Goal: Transaction & Acquisition: Register for event/course

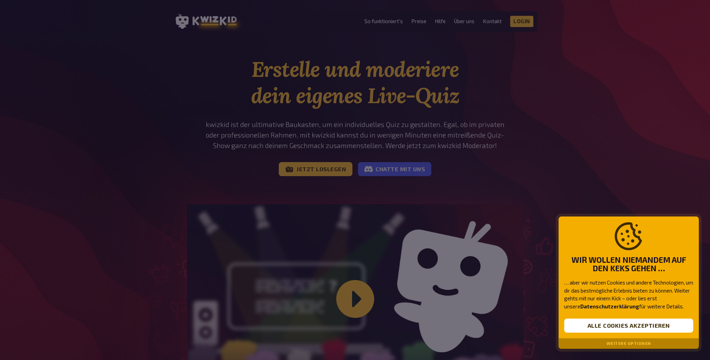
click at [501, 103] on div at bounding box center [355, 180] width 710 height 360
drag, startPoint x: 687, startPoint y: 260, endPoint x: 652, endPoint y: 272, distance: 36.7
click at [687, 260] on strong "Wir wollen niemandem auf den Keks gehen …" at bounding box center [628, 265] width 129 height 18
click at [643, 326] on button "Alle Cookies akzeptieren" at bounding box center [628, 325] width 129 height 14
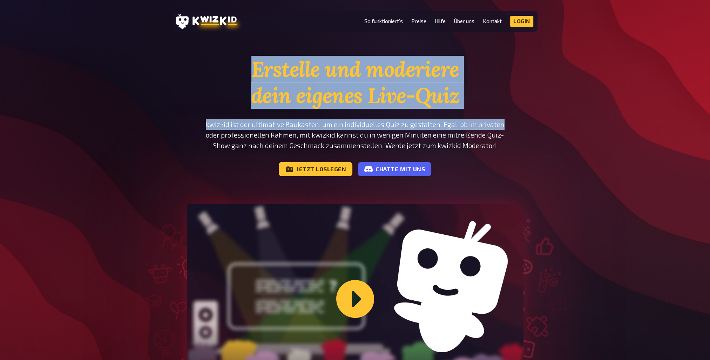
drag, startPoint x: 251, startPoint y: 60, endPoint x: 588, endPoint y: 120, distance: 341.8
click at [588, 120] on div "Erstelle und moderiere dein eigenes Live-Quiz kwizkid ist der ultimative Baukas…" at bounding box center [355, 244] width 710 height 376
drag, startPoint x: 588, startPoint y: 120, endPoint x: 505, endPoint y: 102, distance: 84.2
click at [505, 102] on h1 "Erstelle und moderiere dein eigenes Live-Quiz" at bounding box center [355, 82] width 337 height 53
click at [490, 102] on h1 "Erstelle und moderiere dein eigenes Live-Quiz" at bounding box center [355, 82] width 337 height 53
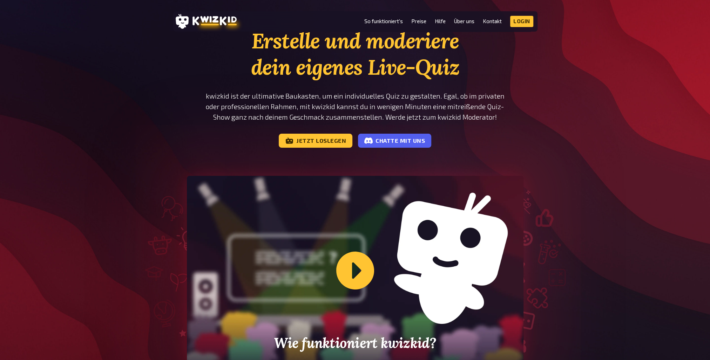
scroll to position [70, 0]
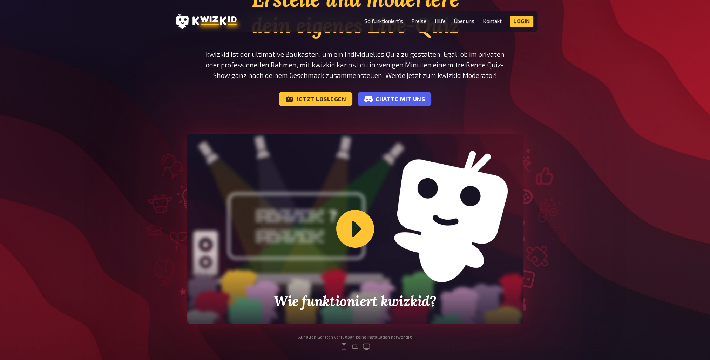
click at [364, 233] on div "Wie funktioniert kwizkid?" at bounding box center [355, 228] width 337 height 189
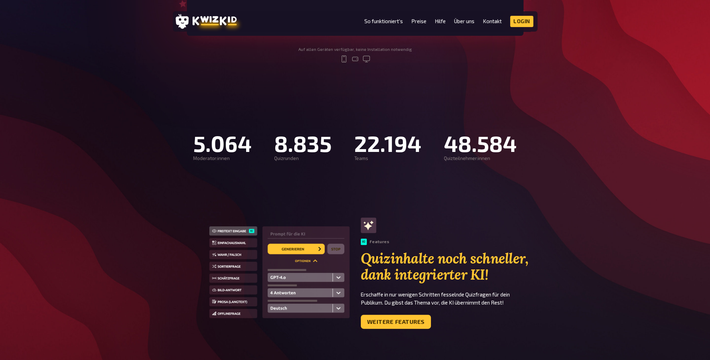
scroll to position [386, 0]
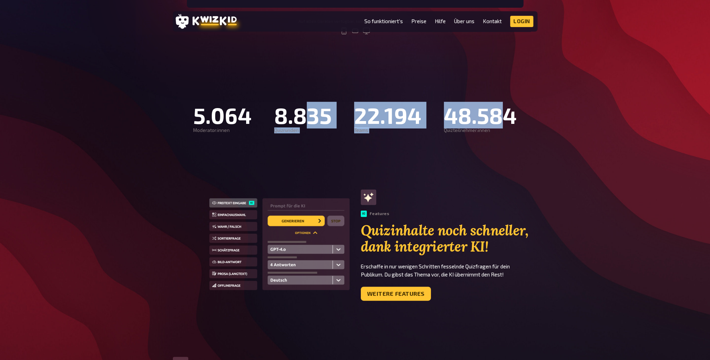
drag, startPoint x: 304, startPoint y: 113, endPoint x: 504, endPoint y: 126, distance: 199.9
click at [504, 126] on div "5.064 Moderator:innen 8.835 Quizrunden 22.194 Teams 48.584 Quizteilnehmer:innen" at bounding box center [355, 117] width 421 height 31
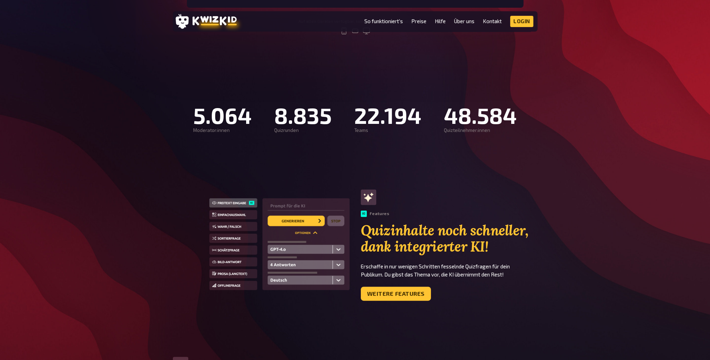
drag, startPoint x: 504, startPoint y: 126, endPoint x: 534, endPoint y: 152, distance: 39.5
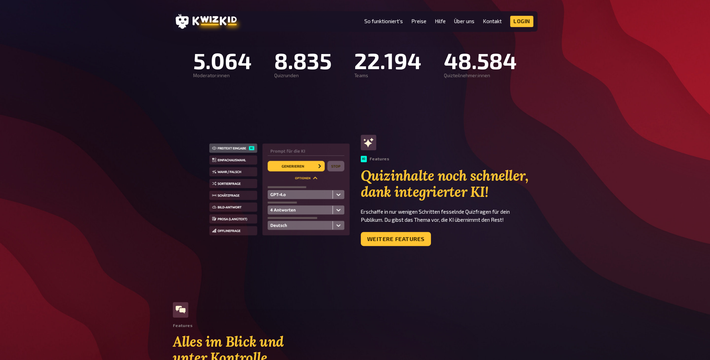
scroll to position [456, 0]
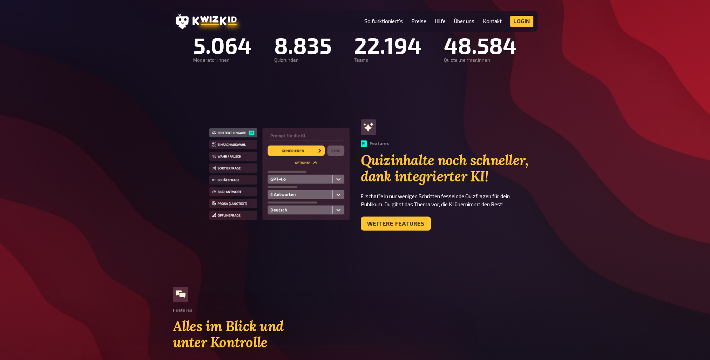
click at [238, 144] on img at bounding box center [279, 175] width 140 height 94
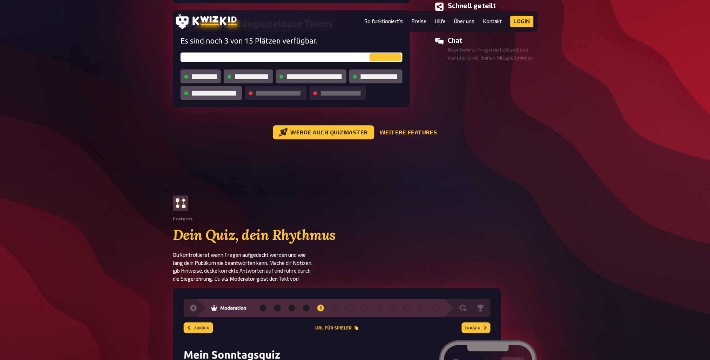
scroll to position [841, 0]
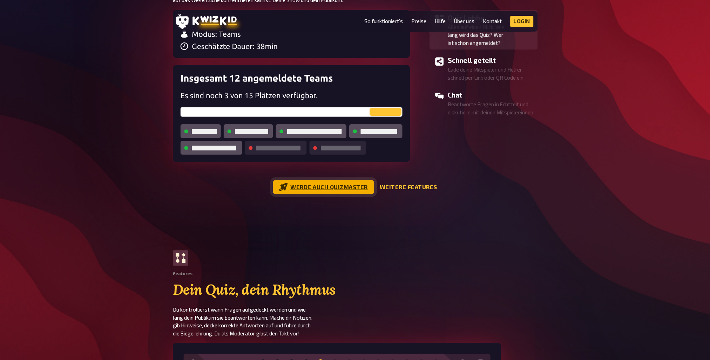
click at [318, 180] on link "Werde auch Quizmaster" at bounding box center [323, 187] width 101 height 14
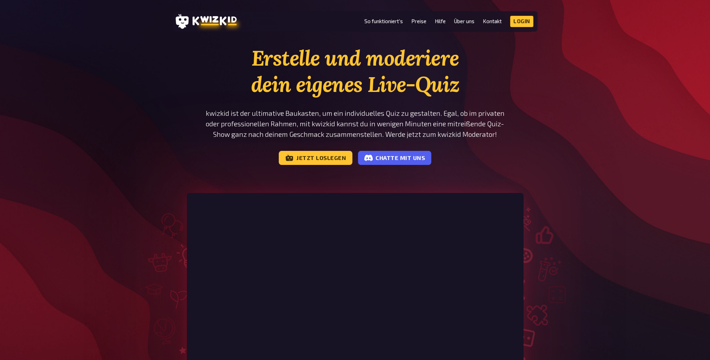
scroll to position [0, 0]
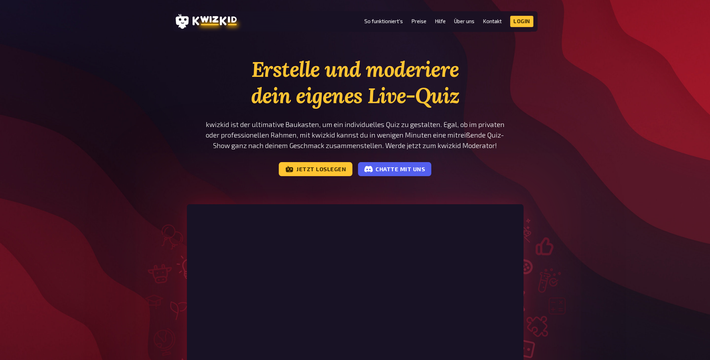
click at [623, 300] on div "Erstelle und moderiere dein eigenes Live-Quiz kwizkid ist der ultimative Baukas…" at bounding box center [355, 244] width 710 height 376
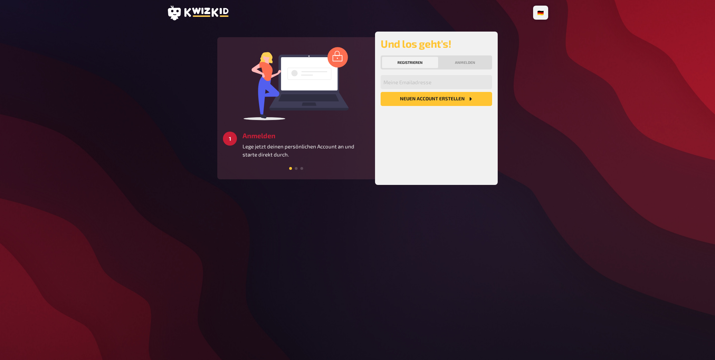
click at [453, 100] on button "Neuen Account Erstellen" at bounding box center [436, 99] width 111 height 14
